Goal: Task Accomplishment & Management: Manage account settings

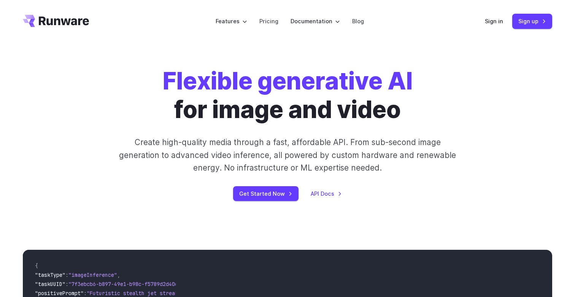
click at [480, 22] on header "Features Tasks Image generation Video generation Sonic Inference Engine™ Models…" at bounding box center [288, 21] width 548 height 43
click at [486, 20] on header "Features Tasks Image generation Video generation Sonic Inference Engine™ Models…" at bounding box center [288, 21] width 548 height 43
click at [489, 20] on link "Sign in" at bounding box center [494, 21] width 18 height 9
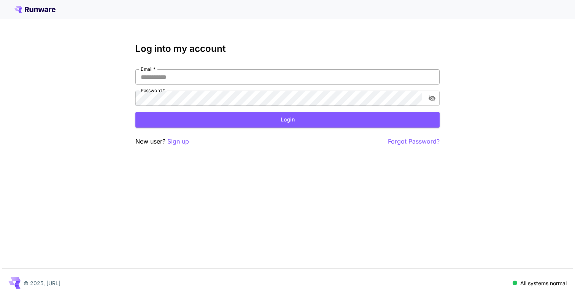
click at [315, 75] on input "Email   *" at bounding box center [287, 76] width 304 height 15
type input "**********"
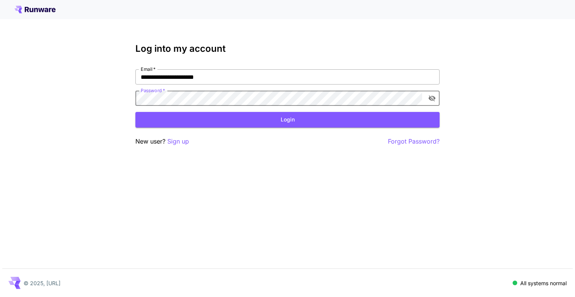
click button "Login" at bounding box center [287, 120] width 304 height 16
click at [432, 95] on icon "toggle password visibility" at bounding box center [432, 98] width 8 height 8
click at [141, 93] on div "Password   * Password   *" at bounding box center [287, 98] width 304 height 15
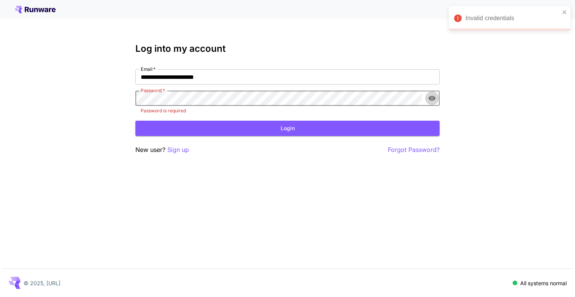
click at [431, 100] on icon "toggle password visibility" at bounding box center [432, 98] width 7 height 5
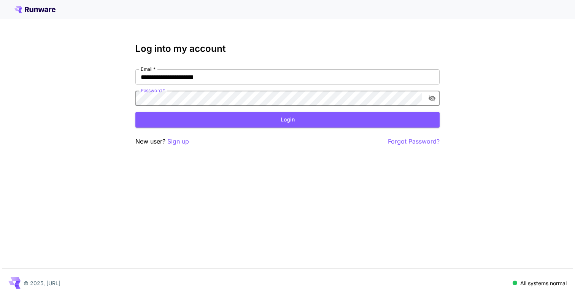
click button "Login" at bounding box center [287, 120] width 304 height 16
click at [565, 10] on icon "close" at bounding box center [564, 12] width 5 height 6
click at [258, 122] on button "Login" at bounding box center [287, 120] width 304 height 16
